Goal: Find specific page/section

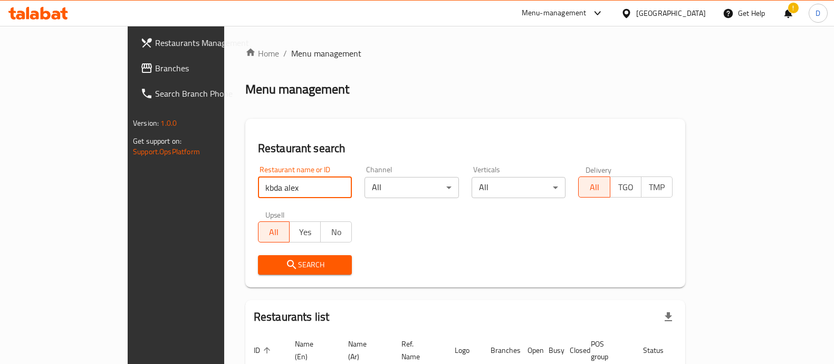
scroll to position [66, 0]
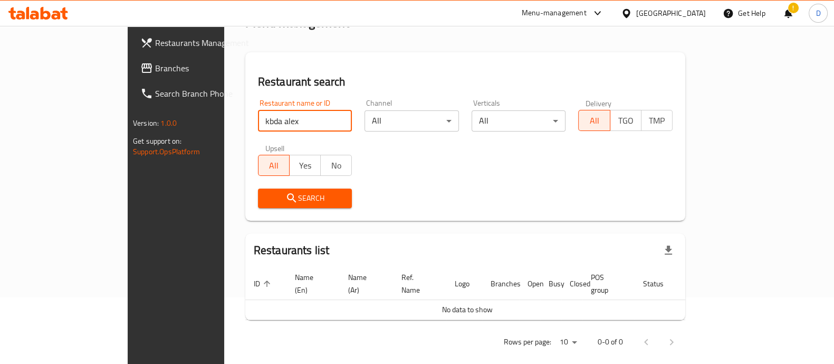
click at [258, 128] on input "kbda alex" at bounding box center [305, 120] width 94 height 21
type input "tomato pie"
click button "Search" at bounding box center [305, 198] width 94 height 20
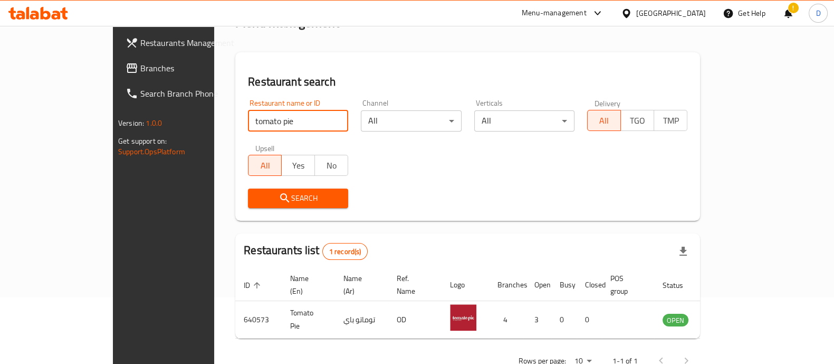
scroll to position [86, 0]
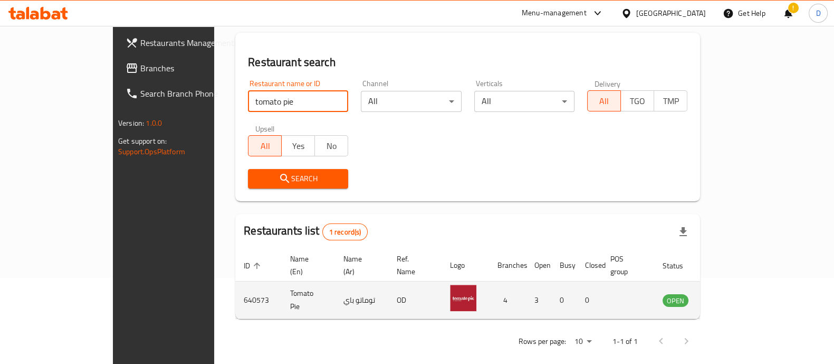
click at [235, 291] on td "640573" at bounding box center [258, 299] width 46 height 37
copy td "640573"
drag, startPoint x: 259, startPoint y: 279, endPoint x: 198, endPoint y: 280, distance: 61.2
click at [235, 281] on tr "640573 Tomato Pie توماتو باي OD 4 3 0 0 OPEN" at bounding box center [490, 299] width 511 height 37
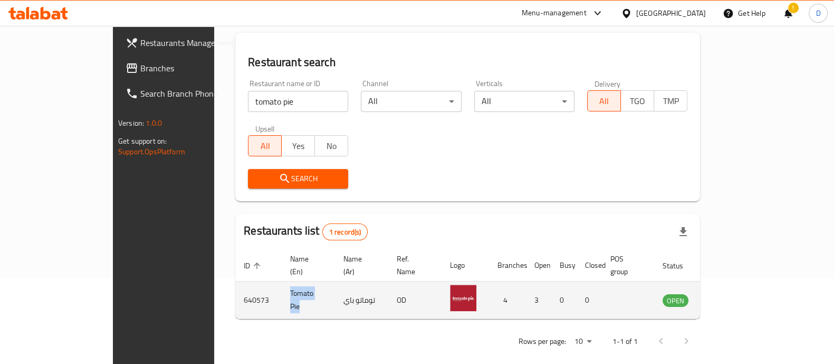
copy tr "Tomato Pie"
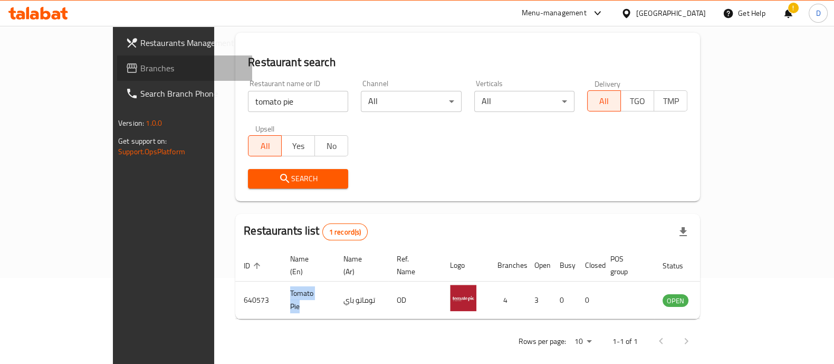
click at [140, 67] on span "Branches" at bounding box center [191, 68] width 103 height 13
